Goal: Task Accomplishment & Management: Manage account settings

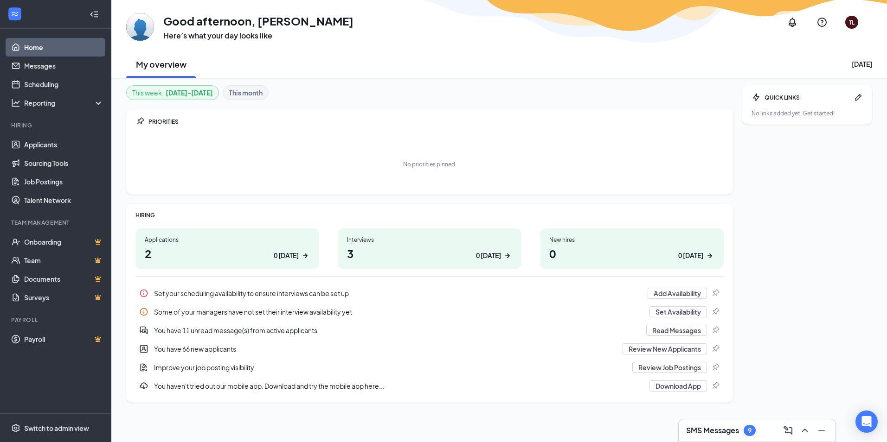
click at [360, 241] on div "Interviews" at bounding box center [429, 240] width 165 height 8
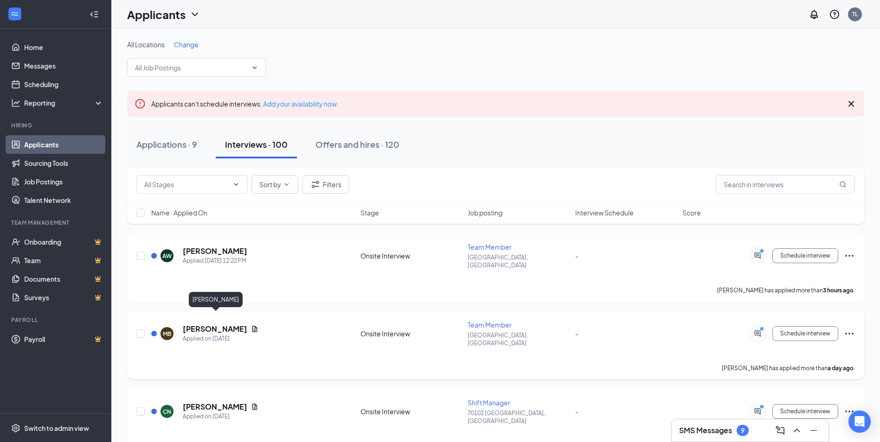
click at [216, 324] on h5 "[PERSON_NAME]" at bounding box center [215, 329] width 64 height 10
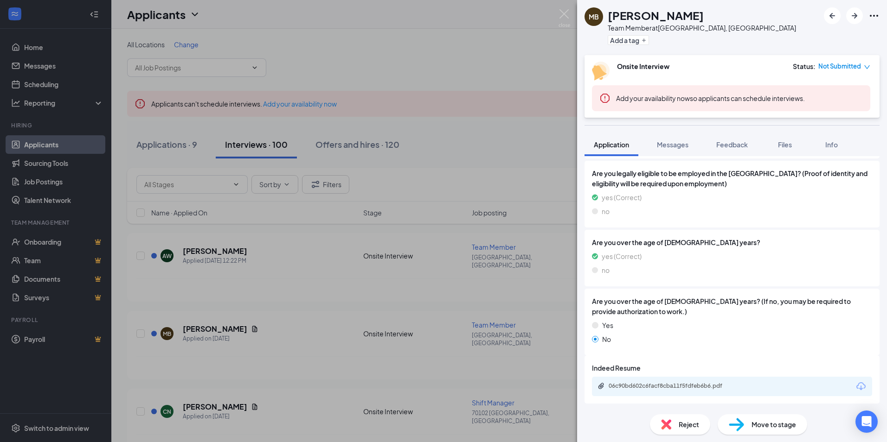
scroll to position [456, 0]
click at [665, 388] on div "06c90bd602c6facf8cba11f5fdfeb6b6.pdf" at bounding box center [673, 385] width 130 height 7
click at [333, 302] on div "MB [PERSON_NAME] Team Member at [GEOGRAPHIC_DATA], [GEOGRAPHIC_DATA] Add a tag …" at bounding box center [443, 221] width 887 height 442
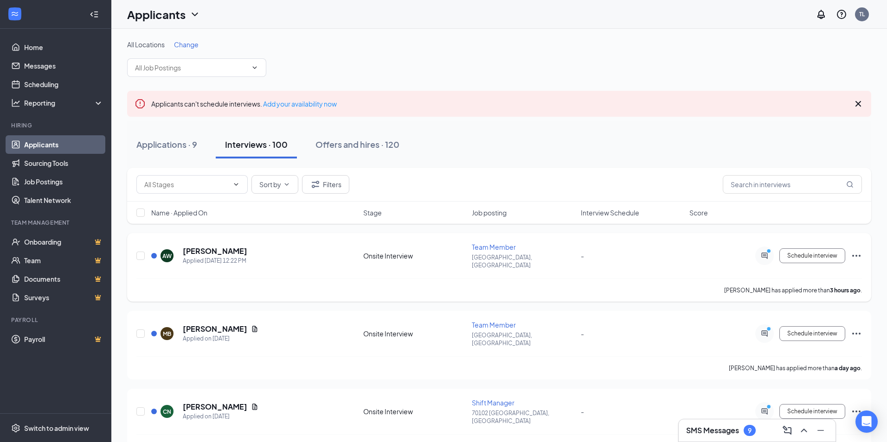
click at [316, 287] on div "[PERSON_NAME] has applied more than 3 hours ago ." at bounding box center [498, 290] width 725 height 23
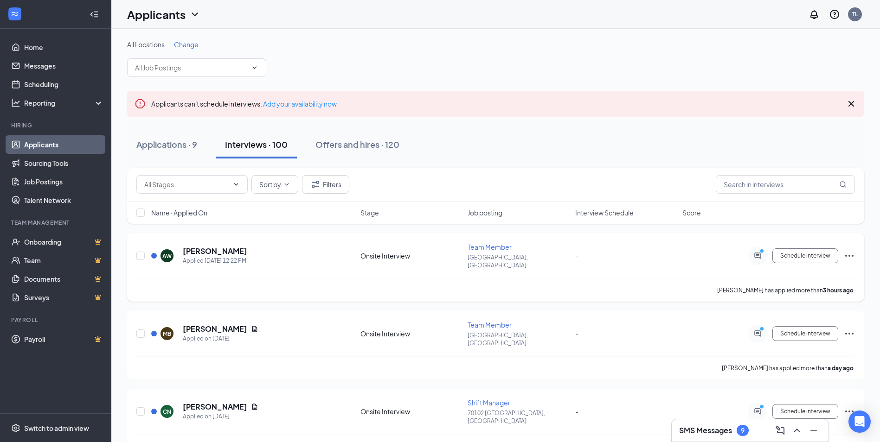
click at [224, 251] on h5 "[PERSON_NAME]" at bounding box center [215, 251] width 64 height 10
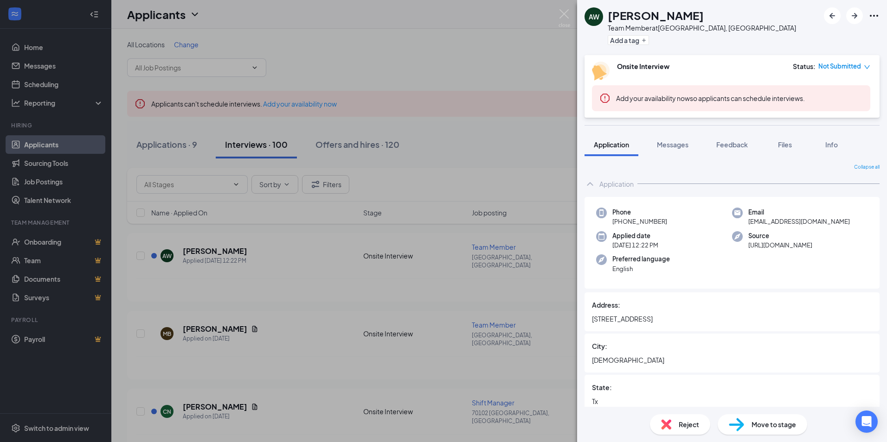
click at [319, 283] on div "AW [PERSON_NAME] Team Member at [GEOGRAPHIC_DATA], [GEOGRAPHIC_DATA] Add a tag …" at bounding box center [443, 221] width 887 height 442
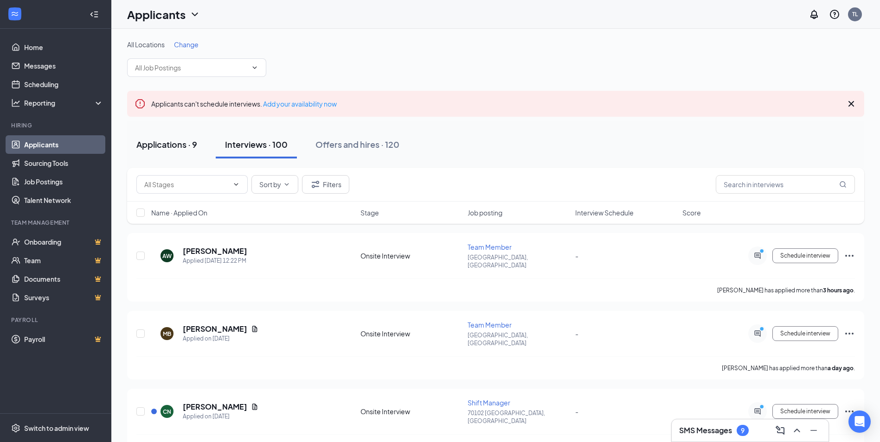
click at [173, 145] on div "Applications · 9" at bounding box center [166, 145] width 61 height 12
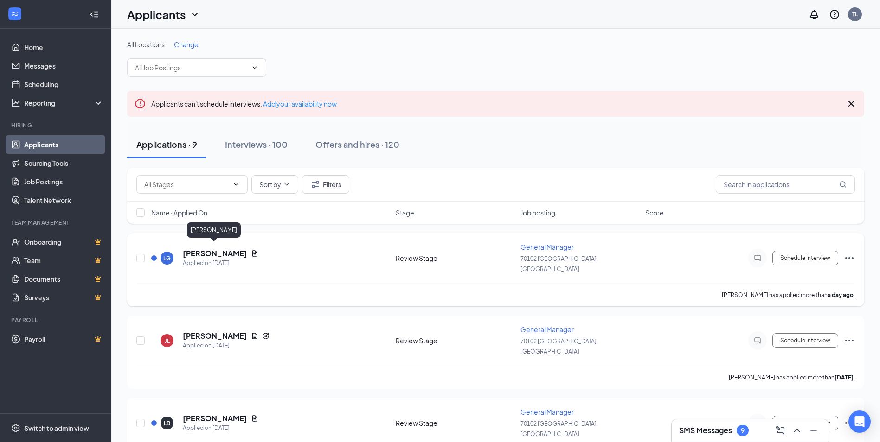
click at [217, 250] on h5 "[PERSON_NAME]" at bounding box center [215, 254] width 64 height 10
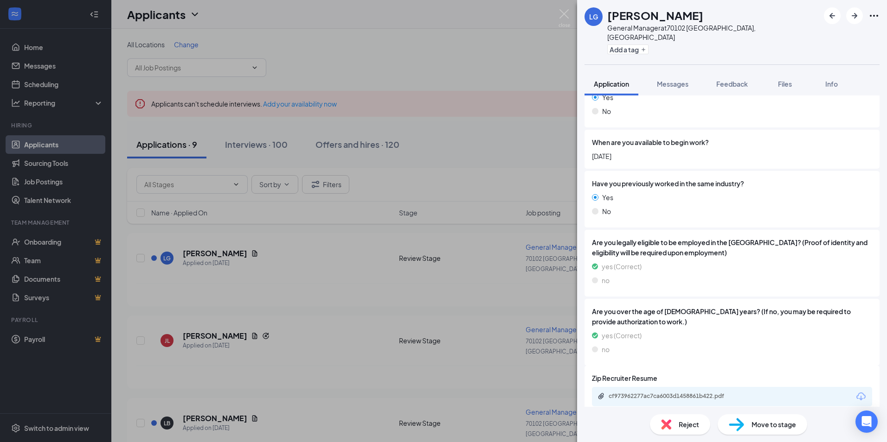
scroll to position [327, 0]
click at [678, 391] on div "cf973962277ac7ca6003d1458861b422.pdf" at bounding box center [673, 394] width 130 height 7
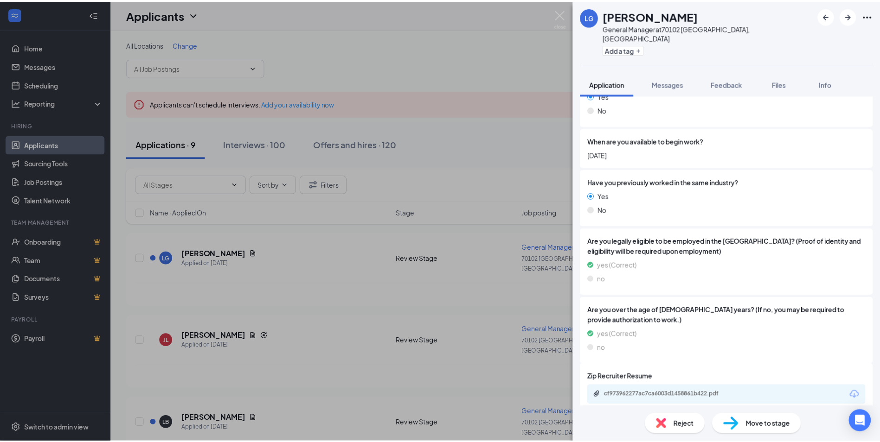
scroll to position [324, 0]
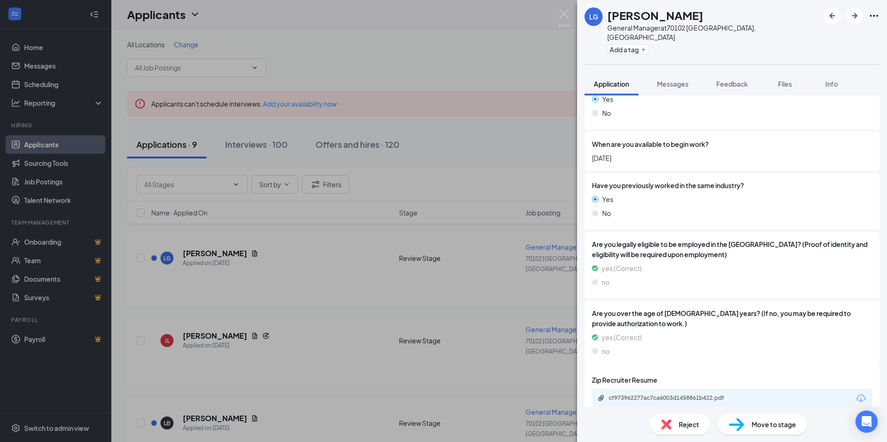
click at [477, 159] on div "LG [PERSON_NAME] General Manager at [GEOGRAPHIC_DATA], [GEOGRAPHIC_DATA] Add a …" at bounding box center [443, 221] width 887 height 442
